Goal: Task Accomplishment & Management: Complete application form

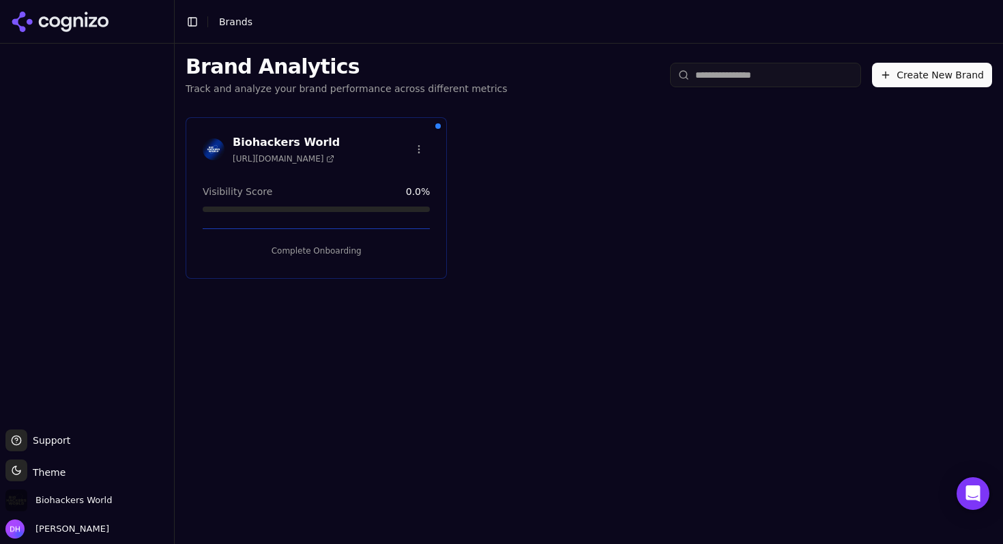
click at [309, 252] on button "Complete Onboarding" at bounding box center [316, 251] width 227 height 22
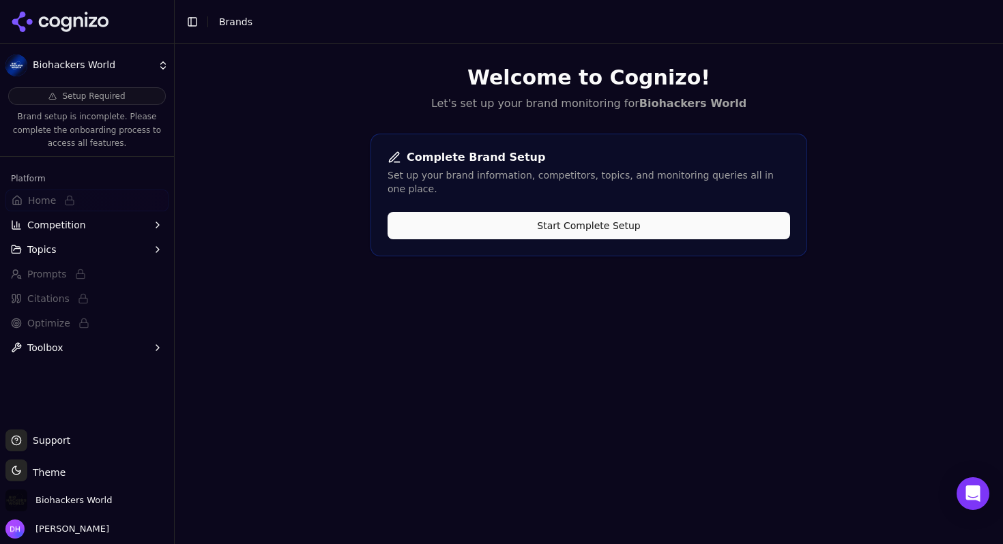
click at [475, 222] on button "Start Complete Setup" at bounding box center [588, 225] width 402 height 27
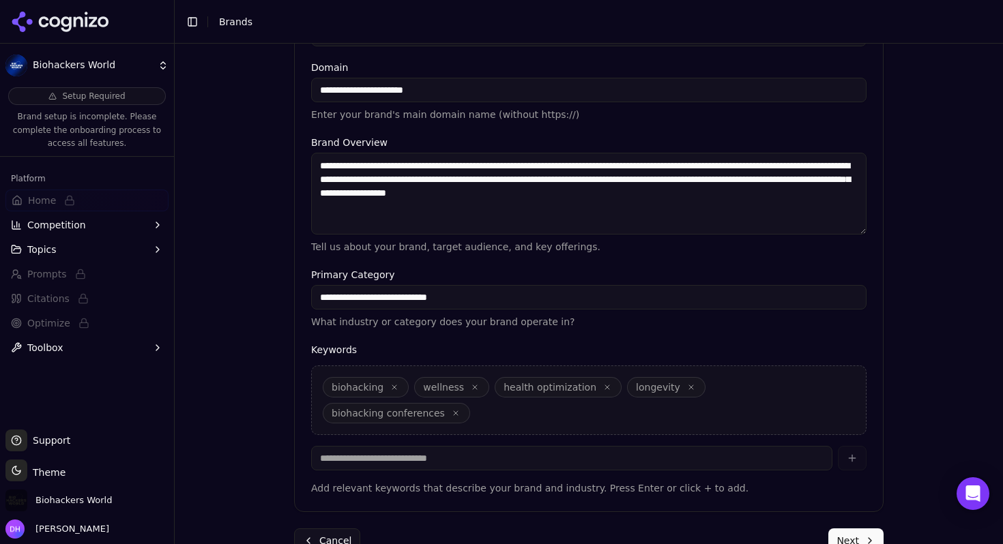
scroll to position [311, 0]
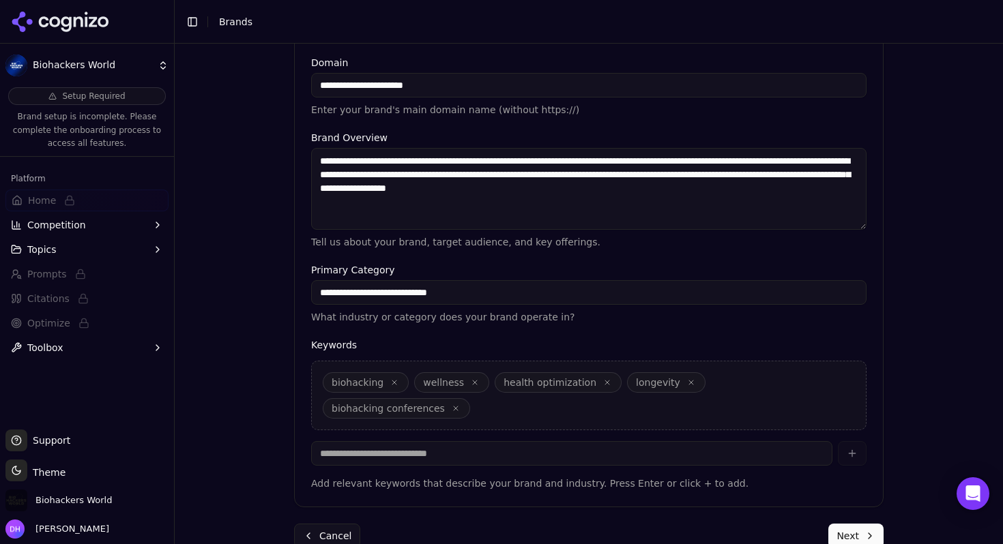
click at [682, 441] on input at bounding box center [571, 453] width 521 height 25
type input "**********"
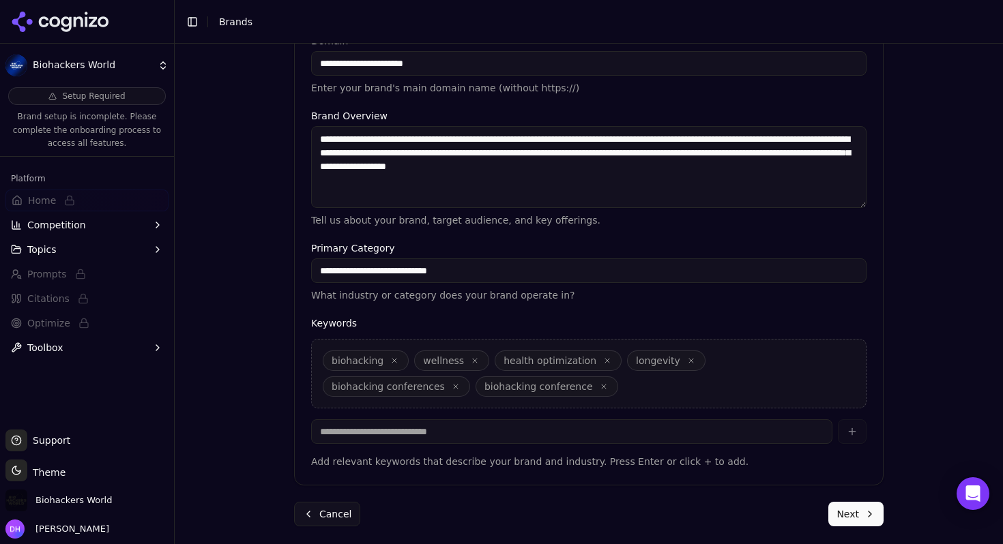
scroll to position [337, 0]
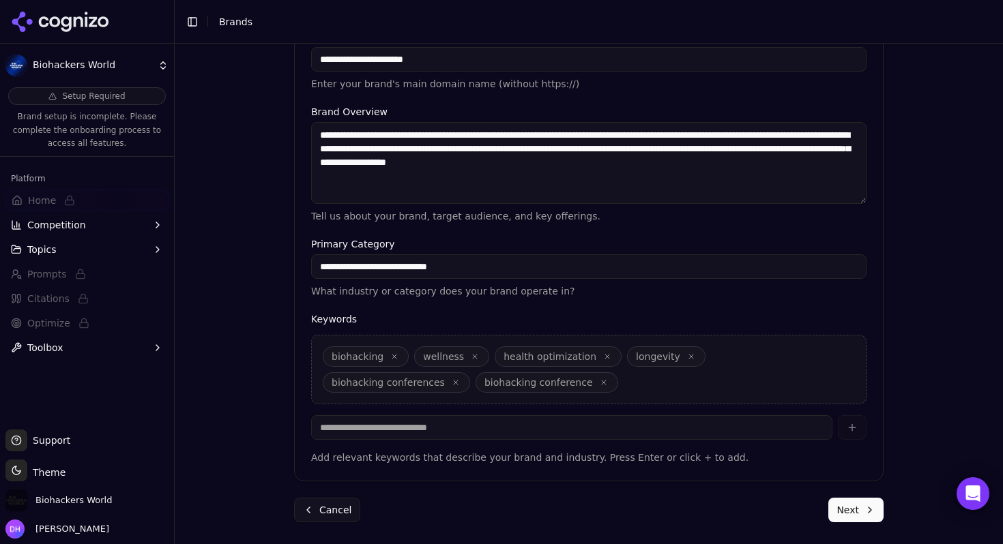
click at [855, 502] on button "Next" at bounding box center [855, 510] width 55 height 25
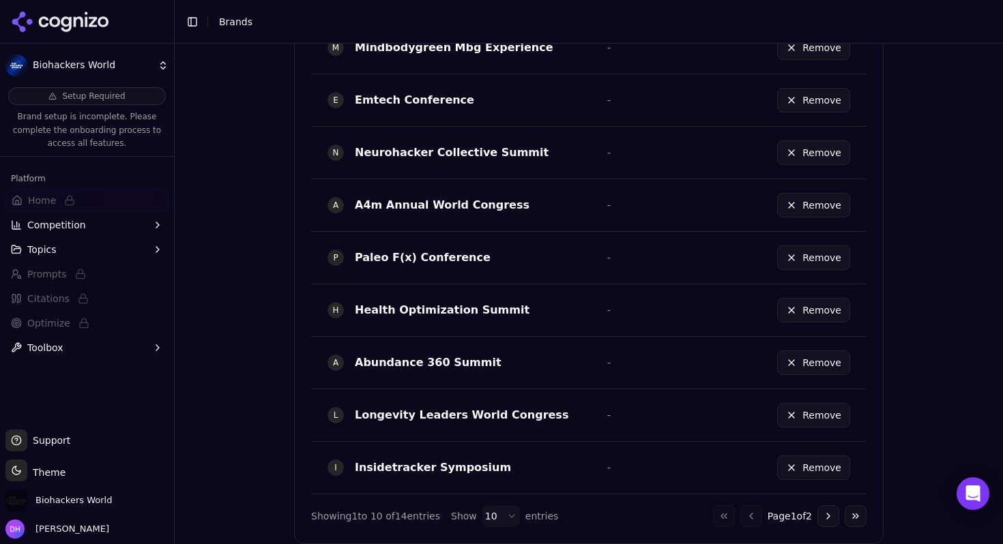
scroll to position [817, 0]
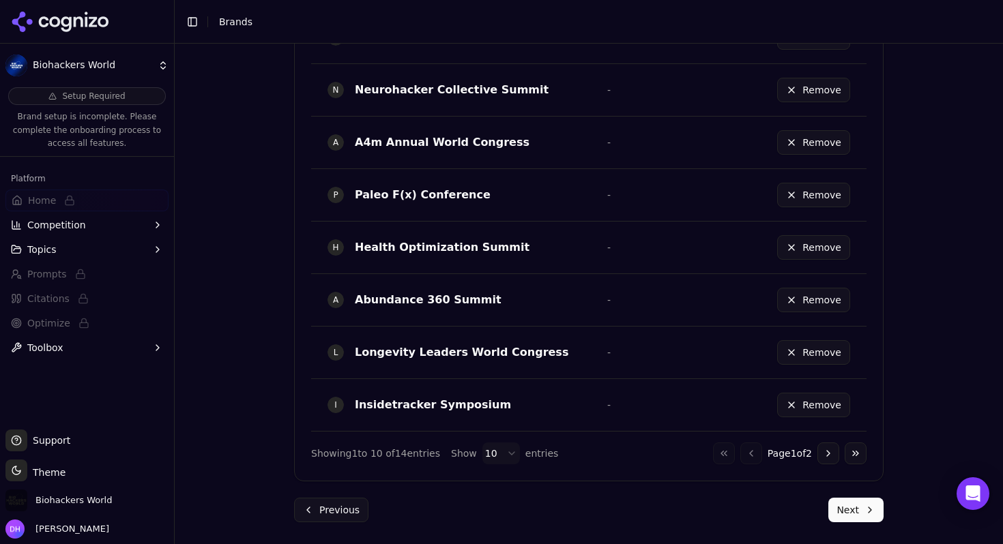
click at [855, 509] on button "Next" at bounding box center [855, 510] width 55 height 25
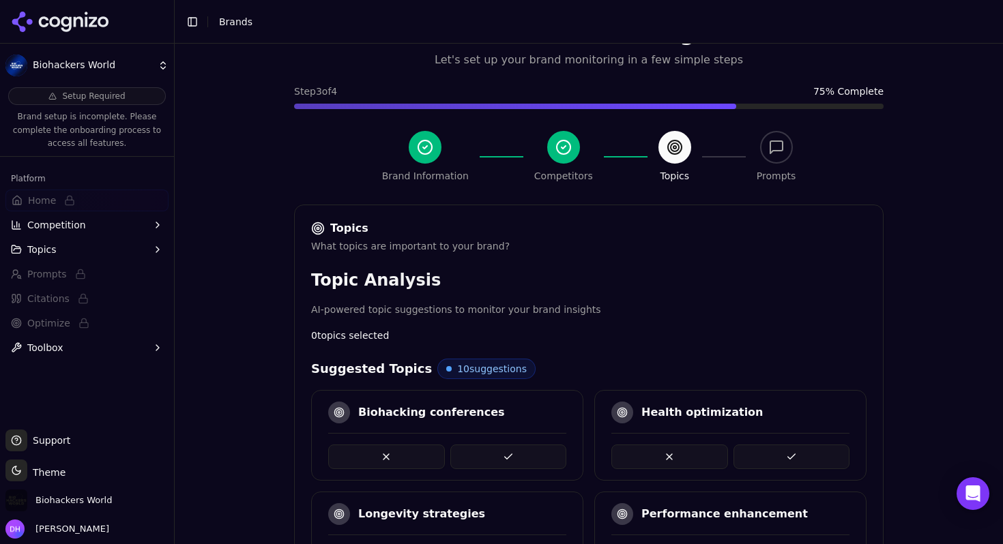
scroll to position [460, 0]
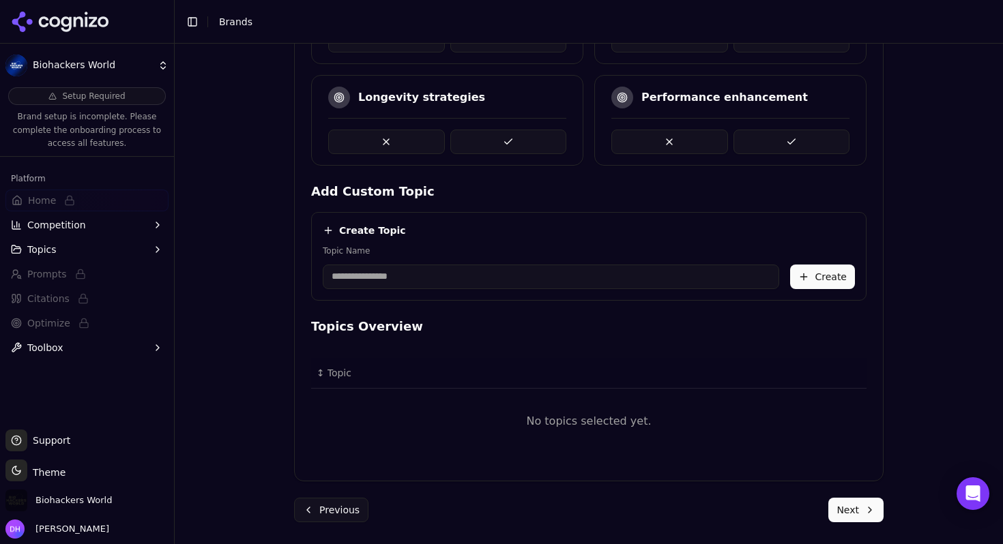
click at [853, 511] on button "Next" at bounding box center [855, 510] width 55 height 25
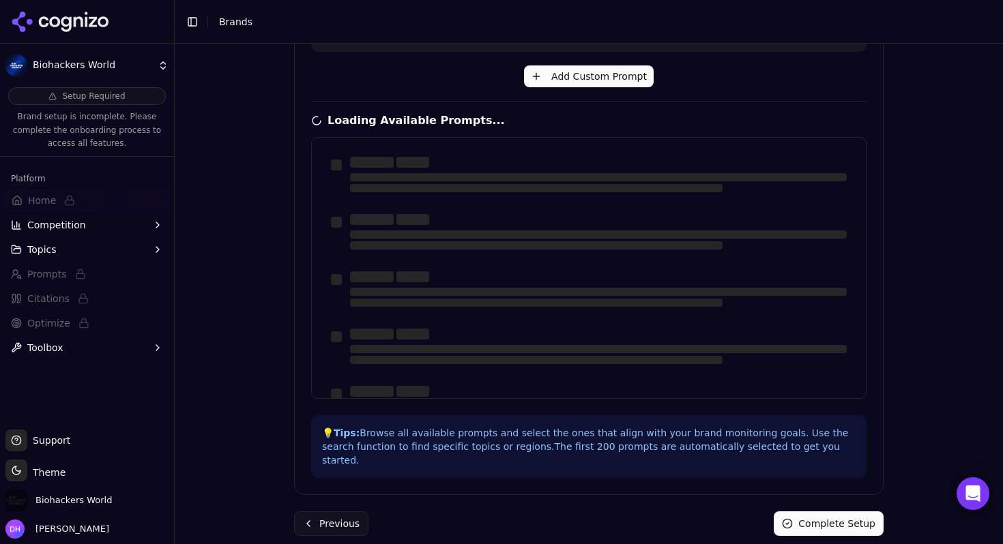
scroll to position [91, 0]
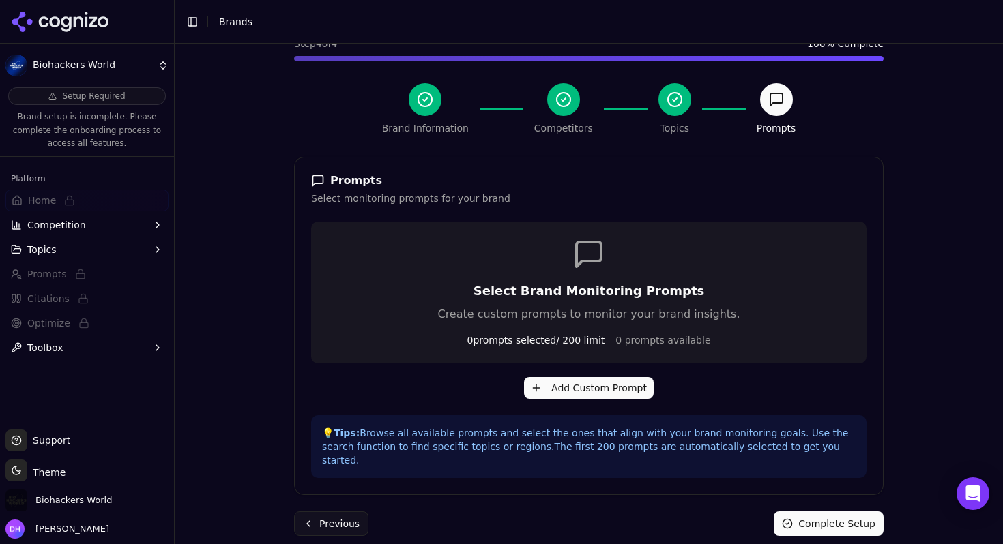
click at [846, 512] on button "Complete Setup" at bounding box center [829, 524] width 110 height 25
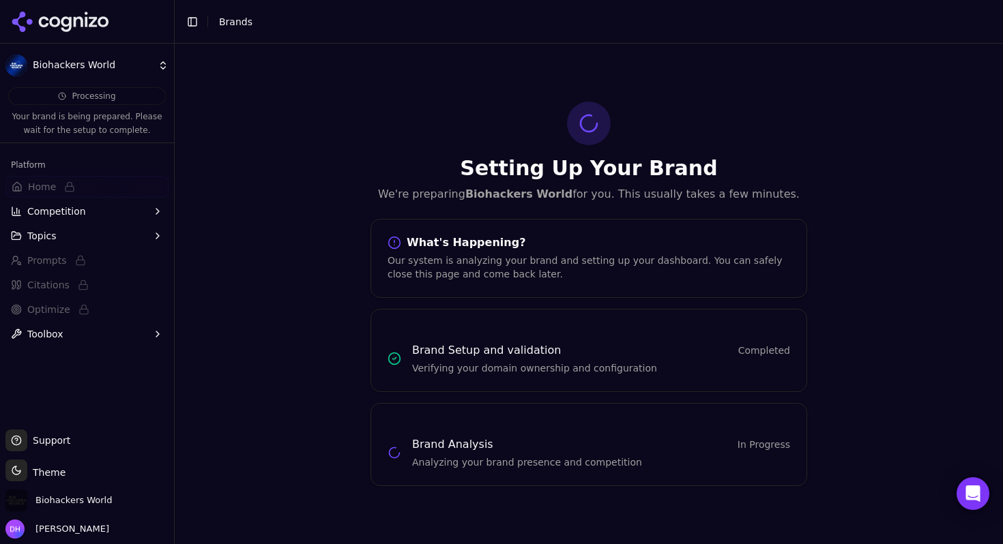
scroll to position [0, 0]
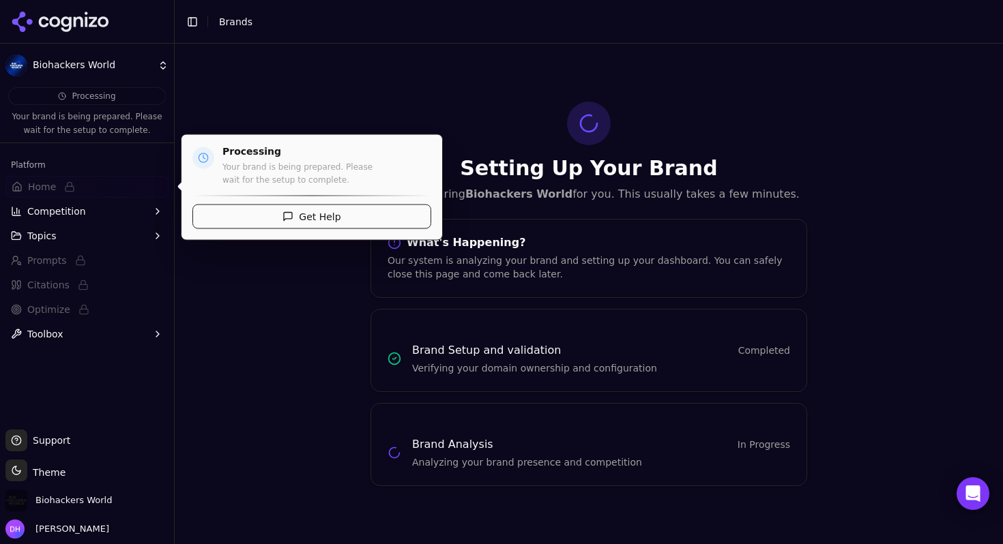
click at [84, 193] on span "Home" at bounding box center [86, 187] width 163 height 22
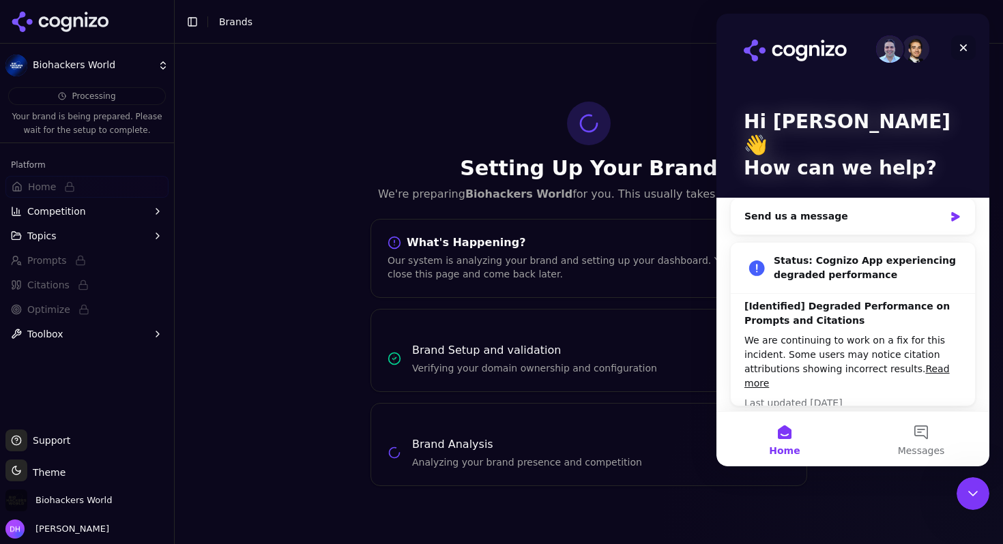
click at [970, 48] on div "Close" at bounding box center [963, 47] width 25 height 25
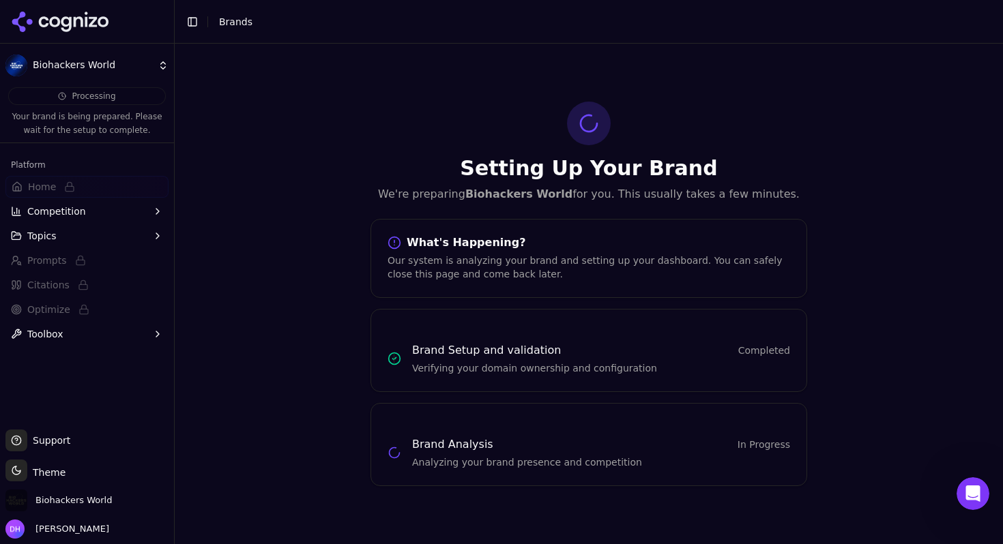
click at [72, 62] on html "Biohackers World Processing Your brand is being prepared. Please wait for the s…" at bounding box center [501, 272] width 1003 height 544
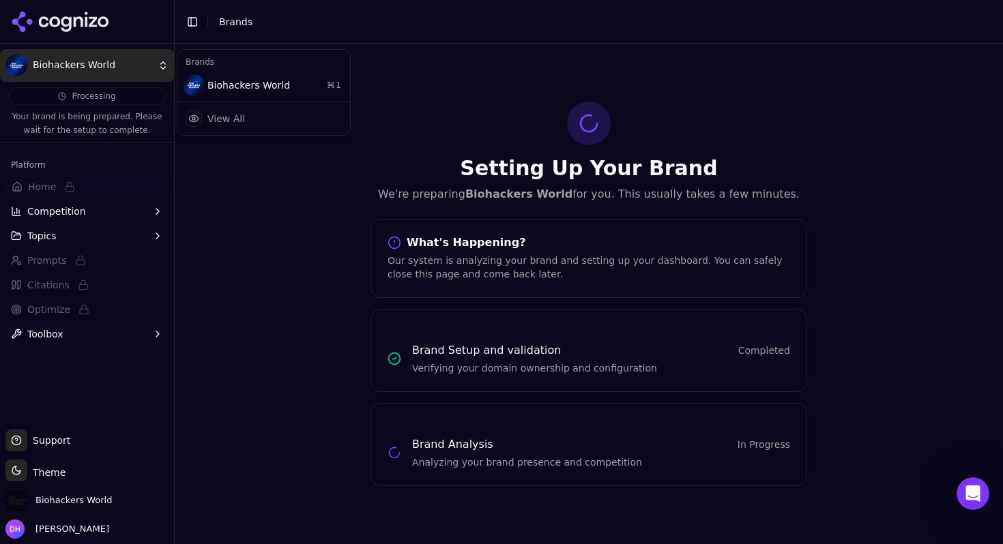
click at [83, 20] on html "Biohackers World Processing Your brand is being prepared. Please wait for the s…" at bounding box center [501, 272] width 1003 height 544
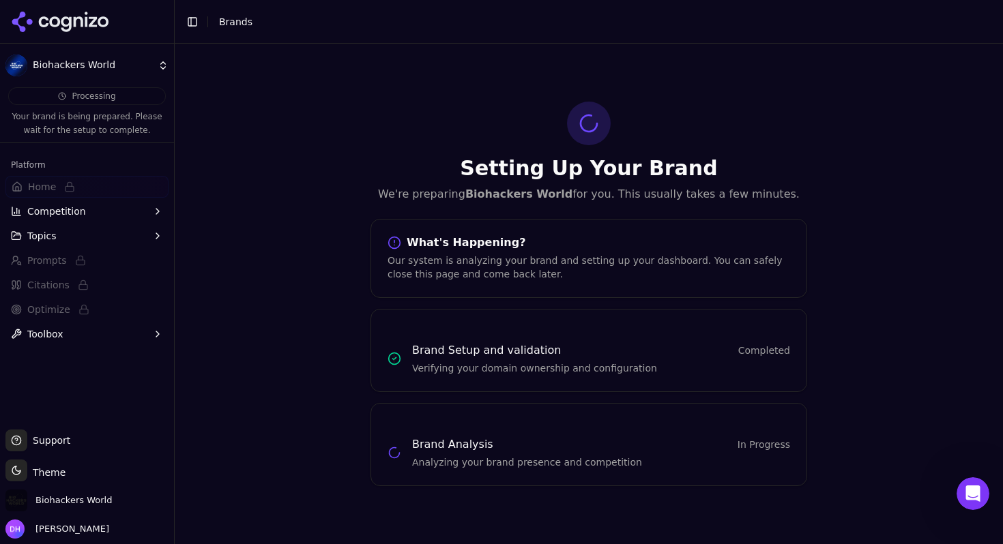
click at [68, 16] on icon at bounding box center [66, 24] width 10 height 16
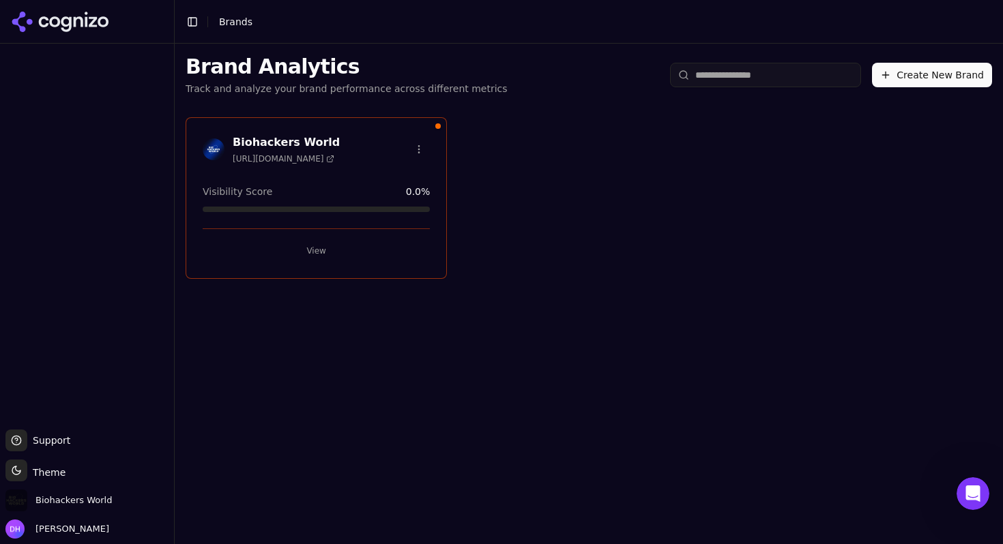
click at [103, 29] on icon at bounding box center [60, 22] width 99 height 20
click at [87, 22] on icon at bounding box center [60, 22] width 99 height 20
click at [309, 157] on span "[URL][DOMAIN_NAME]" at bounding box center [284, 158] width 102 height 11
click at [267, 142] on h3 "Biohackers World" at bounding box center [286, 142] width 107 height 16
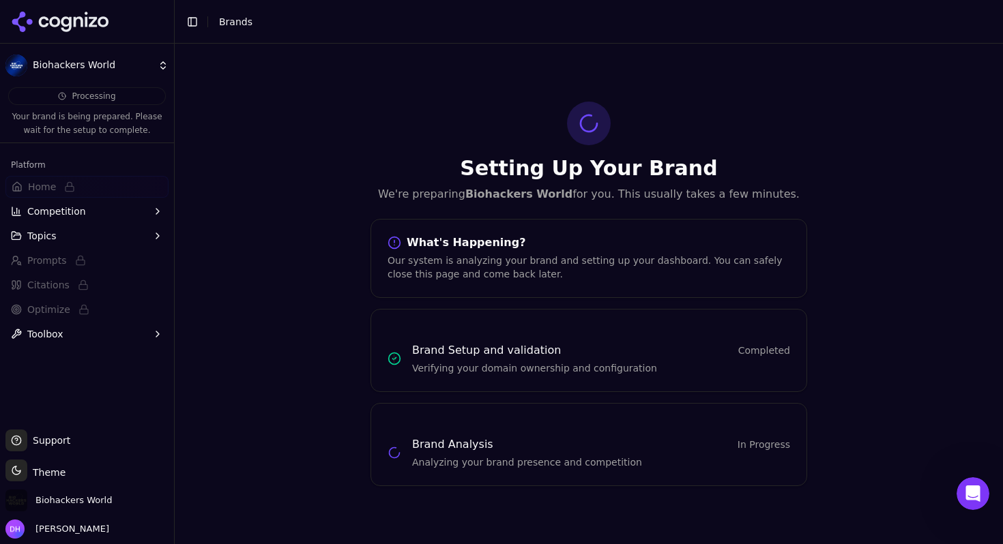
click at [65, 22] on icon at bounding box center [60, 22] width 99 height 20
